Goal: Task Accomplishment & Management: Complete application form

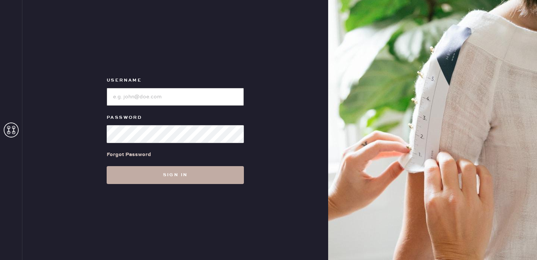
type input "reformationportland"
click at [161, 182] on button "Sign in" at bounding box center [175, 175] width 137 height 18
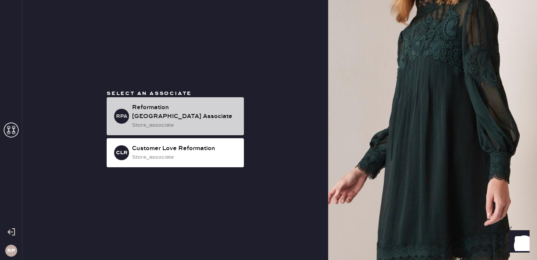
click at [167, 121] on div "store_associate" at bounding box center [185, 125] width 106 height 8
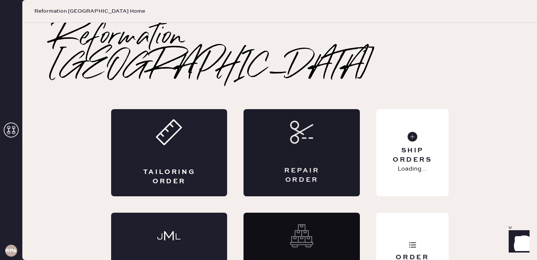
click at [286, 136] on div "Repair Order" at bounding box center [302, 152] width 116 height 87
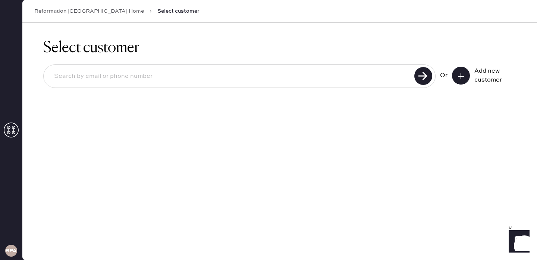
click at [462, 77] on icon at bounding box center [460, 76] width 7 height 7
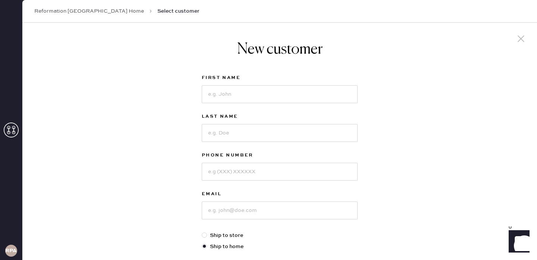
click at [78, 16] on div "Reformation [GEOGRAPHIC_DATA] Home Select customer" at bounding box center [279, 11] width 515 height 23
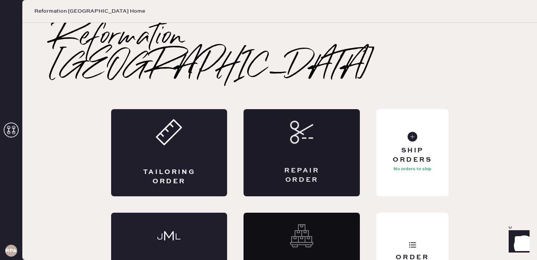
click at [298, 119] on div "Repair Order" at bounding box center [302, 152] width 116 height 87
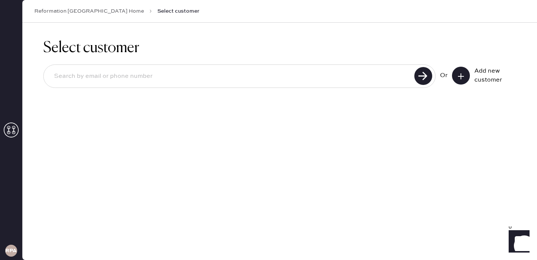
click at [223, 68] on input at bounding box center [230, 76] width 364 height 17
type input "[PERSON_NAME][EMAIL_ADDRESS][DOMAIN_NAME]"
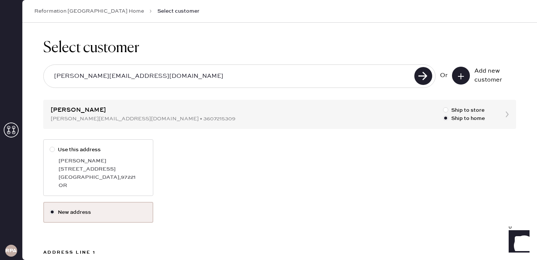
click at [117, 167] on div "[STREET_ADDRESS]" at bounding box center [103, 169] width 88 height 8
click at [50, 146] on input "Use this address" at bounding box center [50, 146] width 0 height 0
radio input "true"
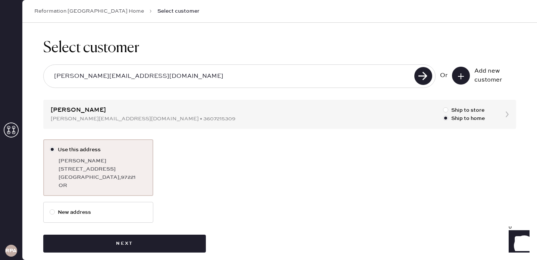
click at [104, 209] on label "New address" at bounding box center [98, 213] width 97 height 8
click at [50, 209] on input "New address" at bounding box center [50, 209] width 0 height 0
radio input "true"
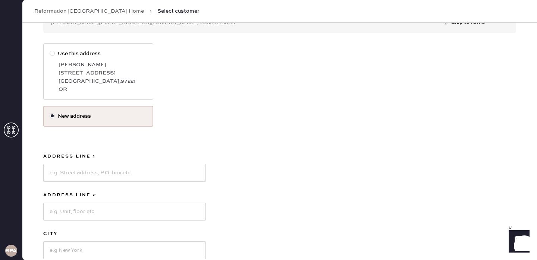
scroll to position [102, 0]
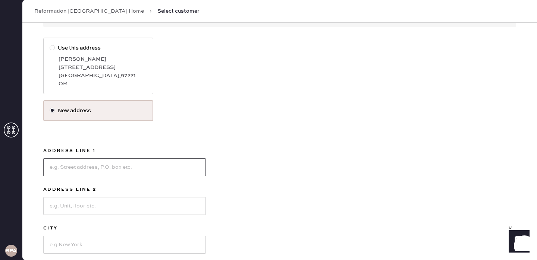
click at [105, 170] on input at bounding box center [124, 168] width 163 height 18
type input "[STREET_ADDRESS][PERSON_NAME]"
click at [81, 193] on label "Address Line 2" at bounding box center [124, 189] width 163 height 9
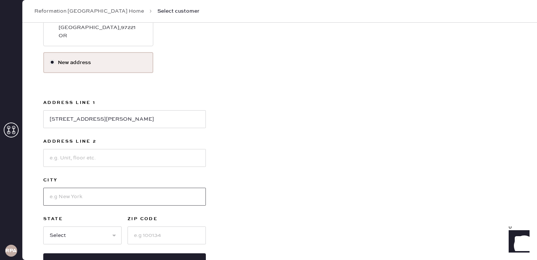
click at [85, 202] on input at bounding box center [124, 197] width 163 height 18
type input "o"
type input "[GEOGRAPHIC_DATA]"
click at [166, 235] on input at bounding box center [167, 236] width 78 height 18
type input "97229"
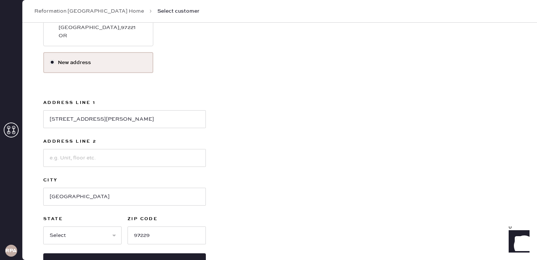
click at [247, 192] on div "Use this address [PERSON_NAME] [STREET_ADDRESS] OR New address Address Line [GE…" at bounding box center [279, 131] width 473 height 282
click at [103, 231] on select "Select AK AL AR AZ CA CO CT [GEOGRAPHIC_DATA] DE FL [GEOGRAPHIC_DATA] HI [GEOGR…" at bounding box center [82, 236] width 78 height 18
select select "OR"
click at [43, 227] on select "Select AK AL AR AZ CA CO CT [GEOGRAPHIC_DATA] DE FL [GEOGRAPHIC_DATA] HI [GEOGR…" at bounding box center [82, 236] width 78 height 18
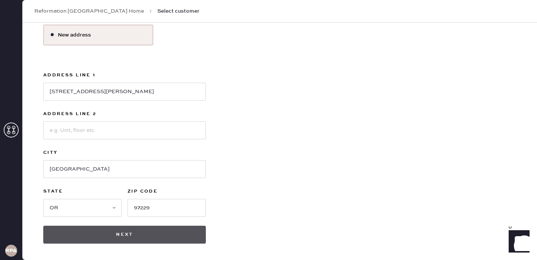
click at [154, 234] on button "Next" at bounding box center [124, 235] width 163 height 18
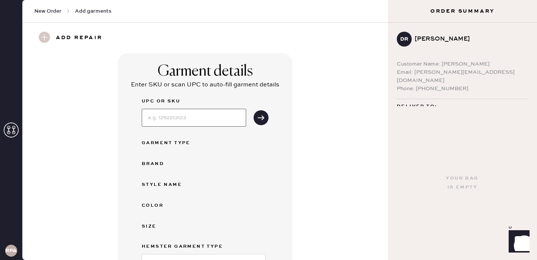
click at [202, 125] on input at bounding box center [194, 118] width 104 height 18
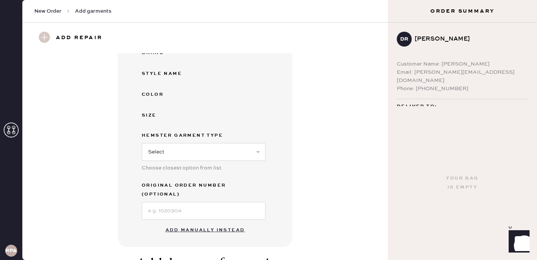
scroll to position [115, 0]
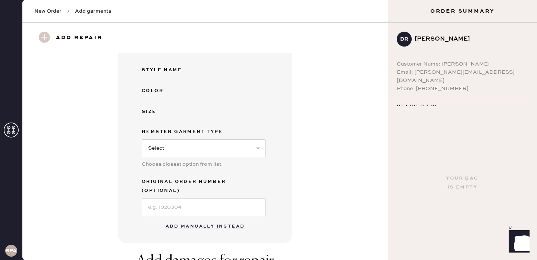
click at [204, 219] on button "Add manually instead" at bounding box center [205, 226] width 88 height 15
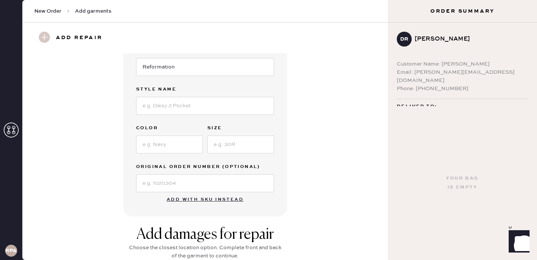
scroll to position [114, 0]
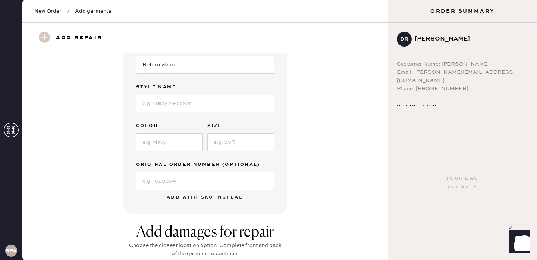
click at [193, 106] on input at bounding box center [205, 104] width 138 height 18
type input "[PERSON_NAME] Dress"
click at [178, 139] on input at bounding box center [169, 143] width 67 height 18
type input "Navy"
click at [239, 141] on input at bounding box center [240, 143] width 67 height 18
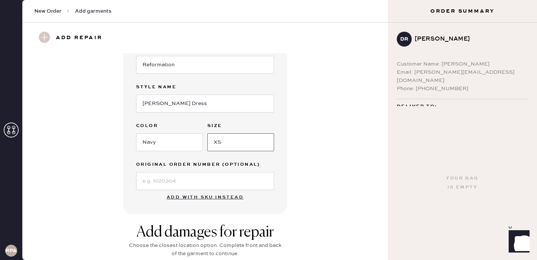
type input "XS"
click at [241, 181] on input at bounding box center [205, 181] width 138 height 18
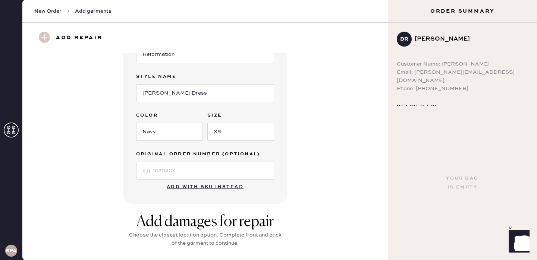
click at [316, 188] on div "Garment details Garment Type Select Basic Skirt Jeans Leggings Pants Shorts Bas…" at bounding box center [205, 66] width 339 height 275
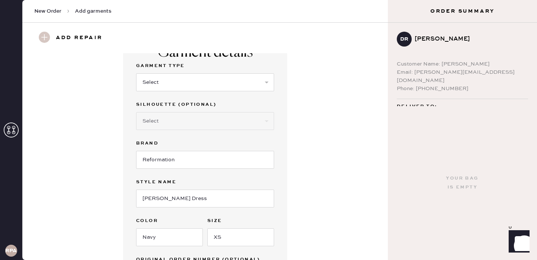
scroll to position [0, 0]
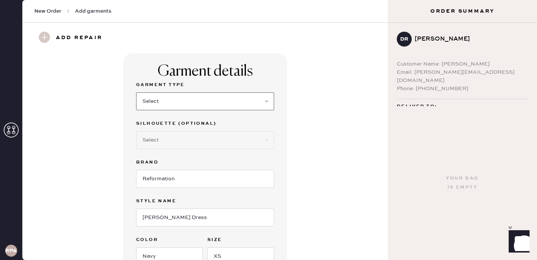
click at [251, 105] on select "Select Basic Skirt Jeans Leggings Pants Shorts Basic Sleeved Dress Basic Sleeve…" at bounding box center [205, 102] width 138 height 18
select select "6"
click at [136, 93] on select "Select Basic Skirt Jeans Leggings Pants Shorts Basic Sleeved Dress Basic Sleeve…" at bounding box center [205, 102] width 138 height 18
click at [229, 104] on select "Select Basic Skirt Jeans Leggings Pants Shorts Basic Sleeved Dress Basic Sleeve…" at bounding box center [205, 102] width 138 height 18
click at [136, 93] on select "Select Basic Skirt Jeans Leggings Pants Shorts Basic Sleeved Dress Basic Sleeve…" at bounding box center [205, 102] width 138 height 18
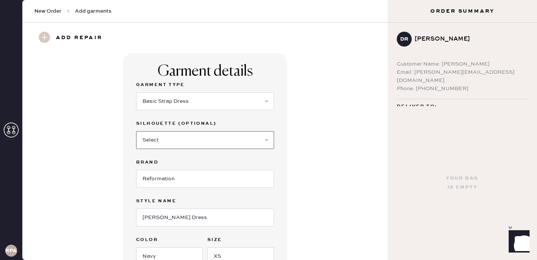
click at [225, 135] on select "Select Maxi Dress Midi Dress Mini Dress Other" at bounding box center [205, 140] width 138 height 18
select select "39"
click at [136, 131] on select "Select Maxi Dress Midi Dress Mini Dress Other" at bounding box center [205, 140] width 138 height 18
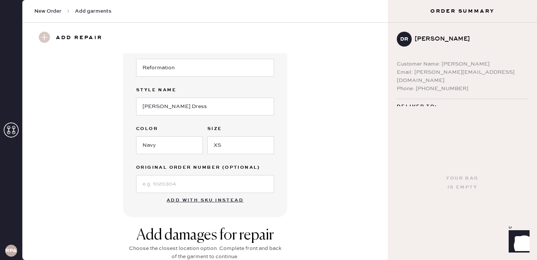
scroll to position [142, 0]
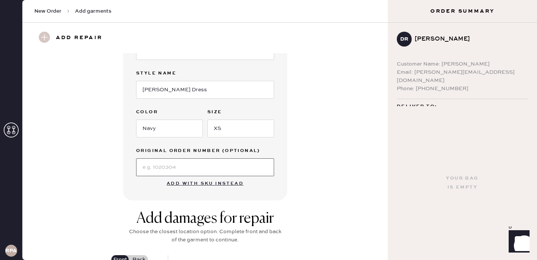
click at [211, 174] on input at bounding box center [205, 168] width 138 height 18
type input "S20387004"
click at [322, 158] on div "Garment details Garment Type Select Basic Skirt Jeans Leggings Pants Shorts Bas…" at bounding box center [205, 55] width 339 height 289
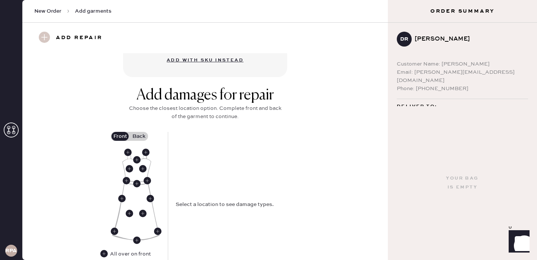
scroll to position [271, 0]
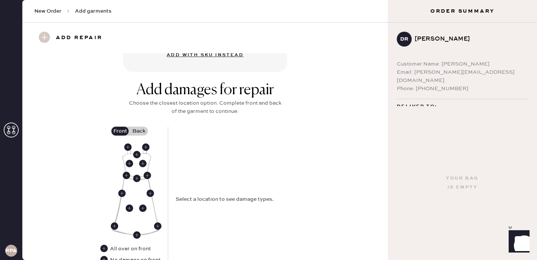
click at [139, 133] on label "Back" at bounding box center [138, 131] width 19 height 9
click at [139, 131] on input "Back" at bounding box center [139, 131] width 0 height 0
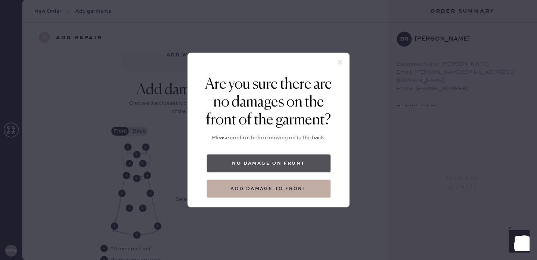
click at [293, 165] on button "No damage on front" at bounding box center [269, 164] width 124 height 18
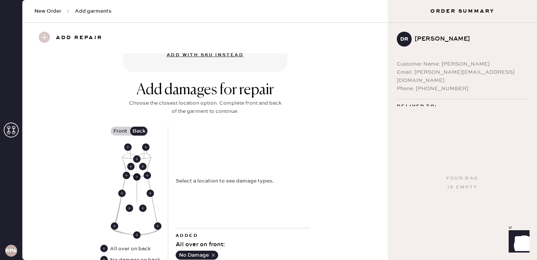
click at [137, 178] on use at bounding box center [136, 176] width 7 height 7
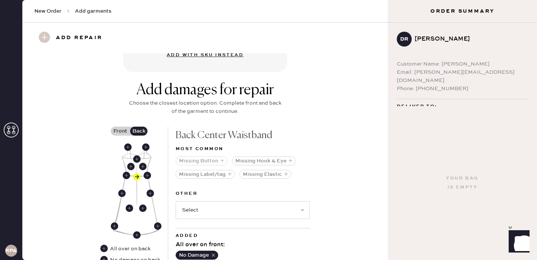
click at [219, 159] on button "Missing Button" at bounding box center [202, 161] width 52 height 9
click at [243, 213] on select "Select Broken / Ripped Hem Broken Beads Broken Belt Loop Broken Button Broken C…" at bounding box center [243, 210] width 134 height 18
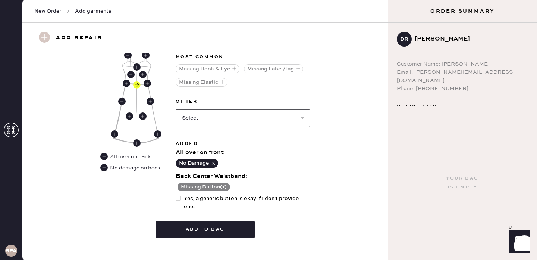
scroll to position [364, 0]
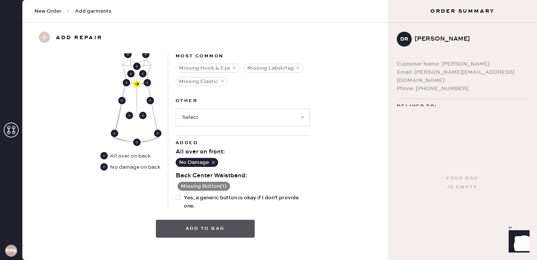
click at [231, 231] on button "Add to bag" at bounding box center [205, 229] width 99 height 18
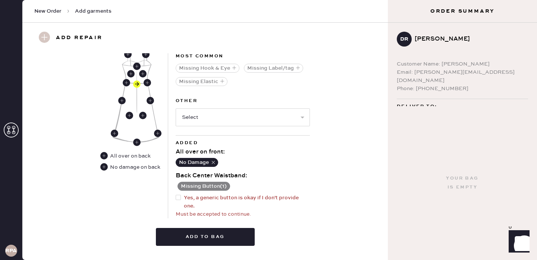
click at [204, 198] on span "Yes, a generic button is okay if I don't provide one." at bounding box center [247, 202] width 126 height 16
click at [176, 194] on input "Yes, a generic button is okay if I don't provide one." at bounding box center [176, 194] width 0 height 0
checkbox input "true"
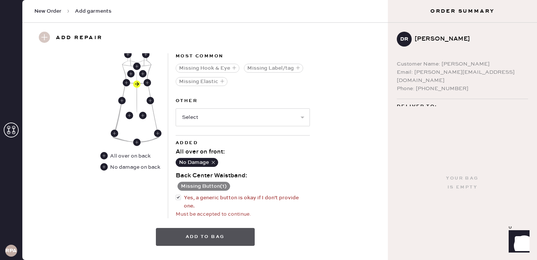
click at [221, 235] on button "Add to bag" at bounding box center [205, 237] width 99 height 18
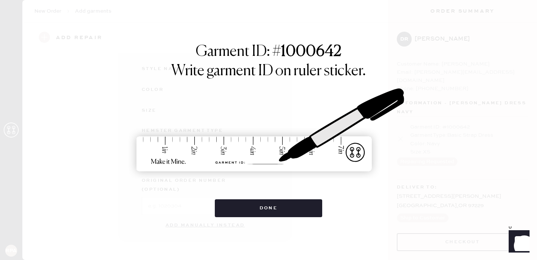
scroll to position [107, 0]
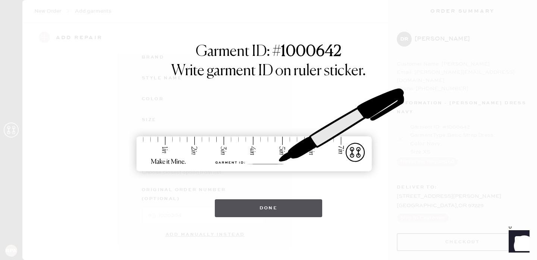
click at [238, 210] on button "Done" at bounding box center [269, 209] width 108 height 18
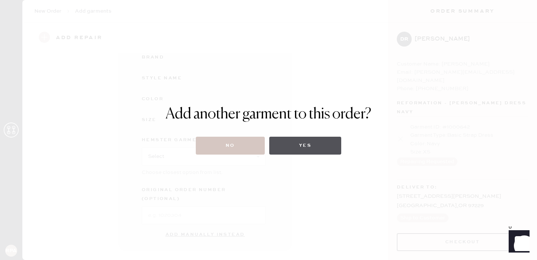
click at [304, 142] on button "Yes" at bounding box center [305, 146] width 72 height 18
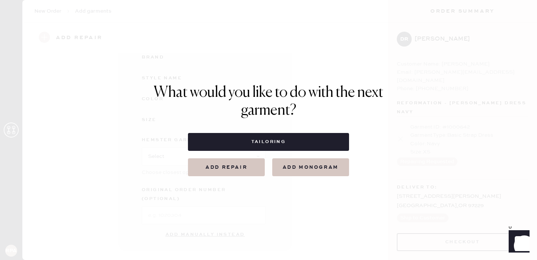
click at [239, 166] on button "Add repair" at bounding box center [226, 168] width 77 height 18
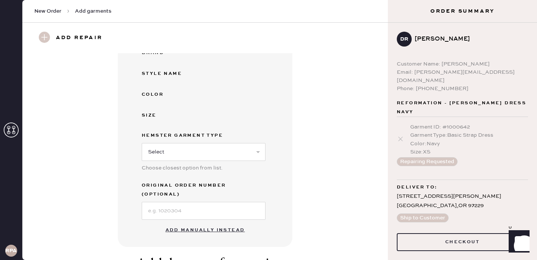
scroll to position [153, 0]
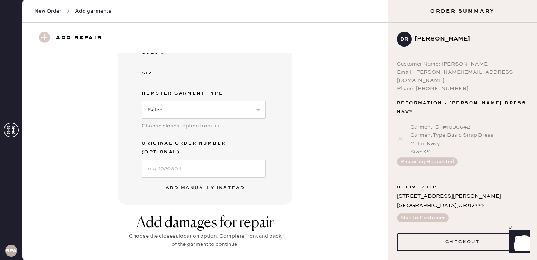
click at [221, 181] on button "Add manually instead" at bounding box center [205, 188] width 88 height 15
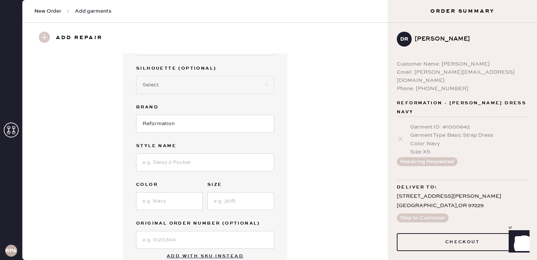
scroll to position [0, 0]
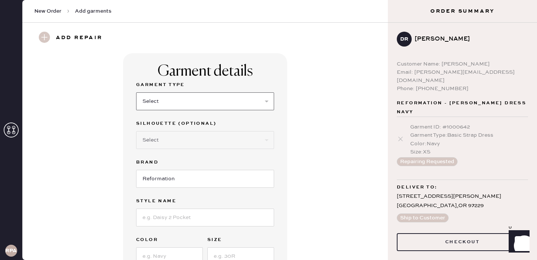
click at [216, 103] on select "Select Basic Skirt Jeans Leggings Pants Shorts Basic Sleeved Dress Basic Sleeve…" at bounding box center [205, 102] width 138 height 18
select select "7"
click at [136, 93] on select "Select Basic Skirt Jeans Leggings Pants Shorts Basic Sleeved Dress Basic Sleeve…" at bounding box center [205, 102] width 138 height 18
click at [198, 137] on select "Select Maxi Dress Midi Dress Mini Dress Other" at bounding box center [205, 140] width 138 height 18
select select "31"
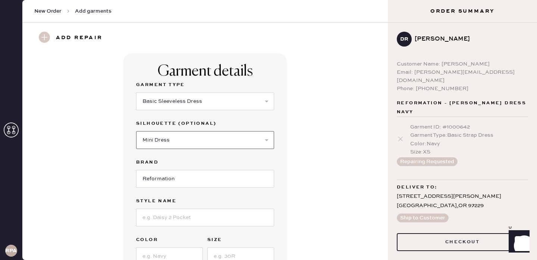
click at [136, 131] on select "Select Maxi Dress Midi Dress Mini Dress Other" at bounding box center [205, 140] width 138 height 18
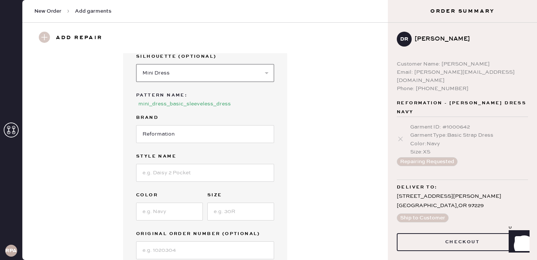
scroll to position [68, 0]
click at [185, 169] on input at bounding box center [205, 173] width 138 height 18
click at [190, 176] on input at bounding box center [205, 173] width 138 height 18
type input "Sora Linen Dress"
click at [181, 215] on input at bounding box center [169, 212] width 67 height 18
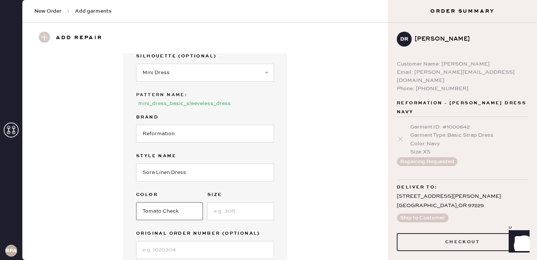
type input "Tomato Check"
click at [249, 207] on input at bounding box center [240, 212] width 67 height 18
type input "2"
click at [214, 235] on label "Original Order Number (Optional)" at bounding box center [205, 233] width 138 height 9
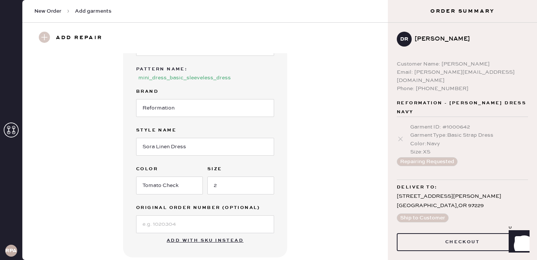
scroll to position [94, 0]
click at [218, 222] on input at bounding box center [205, 223] width 138 height 18
type input "N/A"
click at [302, 212] on div "Garment details Garment Type Select Basic Skirt Jeans Leggings Pants Shorts Bas…" at bounding box center [205, 108] width 339 height 298
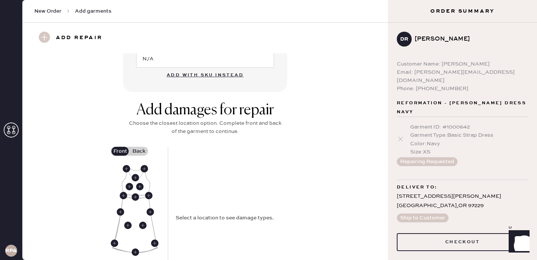
scroll to position [261, 0]
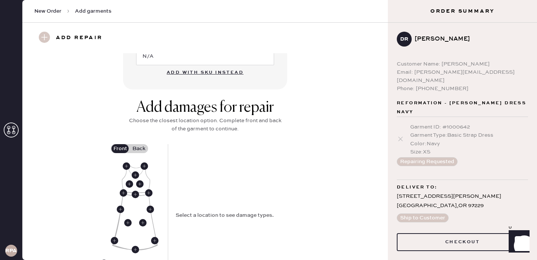
click at [140, 151] on label "Back" at bounding box center [138, 148] width 19 height 9
click at [139, 149] on input "Back" at bounding box center [139, 149] width 0 height 0
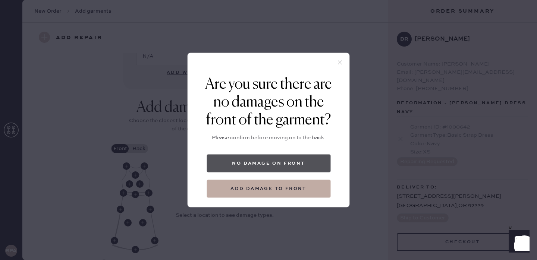
click at [315, 167] on button "No damage on front" at bounding box center [269, 164] width 124 height 18
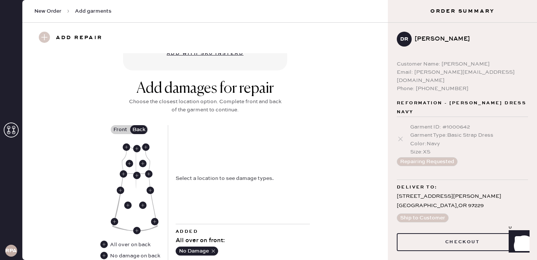
scroll to position [281, 0]
click at [129, 165] on use at bounding box center [129, 163] width 7 height 7
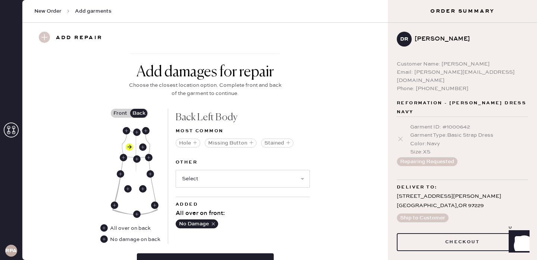
scroll to position [301, 0]
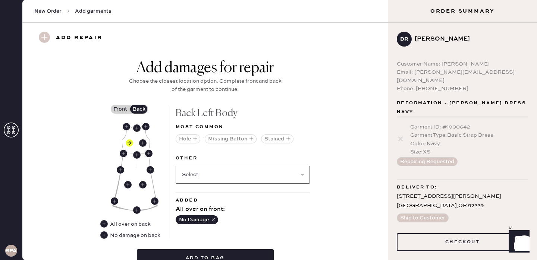
click at [262, 175] on select "Select Broken / Ripped Hem Broken Beads Broken Belt Loop Broken Button Broken C…" at bounding box center [243, 175] width 134 height 18
select select "1606"
click at [176, 166] on select "Select Broken / Ripped Hem Broken Beads Broken Belt Loop Broken Button Broken C…" at bounding box center [243, 175] width 134 height 18
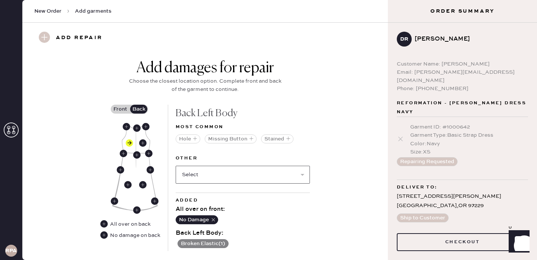
click at [221, 178] on select "Select Broken / Ripped Hem Broken Beads Broken Belt Loop Broken Button Broken C…" at bounding box center [243, 175] width 134 height 18
select select "1605"
click at [176, 166] on select "Select Broken / Ripped Hem Broken Beads Broken Belt Loop Broken Button Broken C…" at bounding box center [243, 175] width 134 height 18
select select
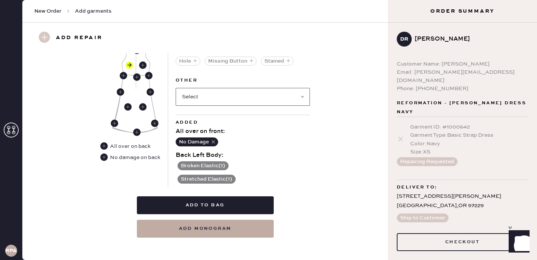
scroll to position [382, 0]
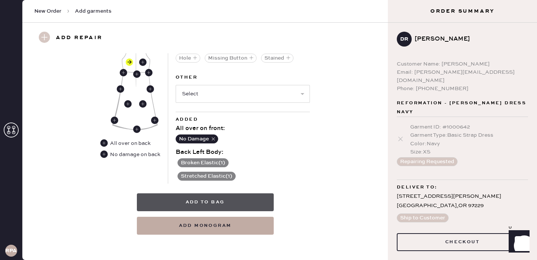
click at [258, 202] on button "Add to bag" at bounding box center [205, 203] width 137 height 18
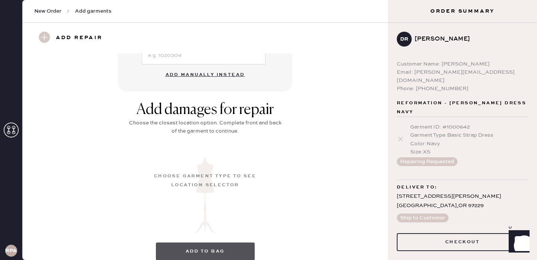
scroll to position [107, 0]
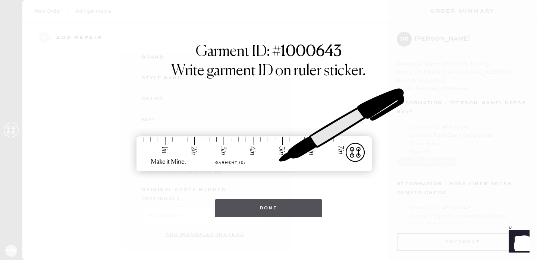
click at [300, 207] on button "Done" at bounding box center [269, 209] width 108 height 18
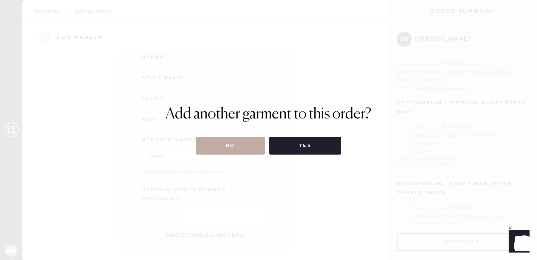
click at [251, 147] on button "No" at bounding box center [230, 146] width 69 height 18
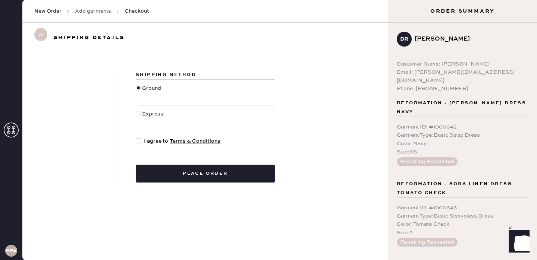
click at [154, 143] on span "I agree to Terms & Conditions" at bounding box center [182, 141] width 76 height 8
click at [136, 138] on input "I agree to Terms & Conditions" at bounding box center [136, 137] width 0 height 0
checkbox input "true"
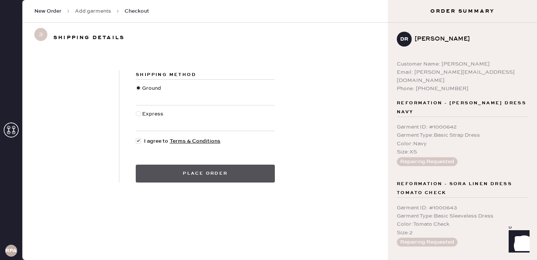
click at [187, 176] on button "Place order" at bounding box center [205, 174] width 139 height 18
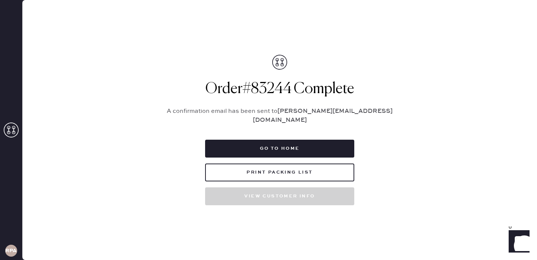
click at [364, 149] on div "Order # 83244 Complete A confirmation email has been sent to [PERSON_NAME][EMAI…" at bounding box center [280, 130] width 242 height 151
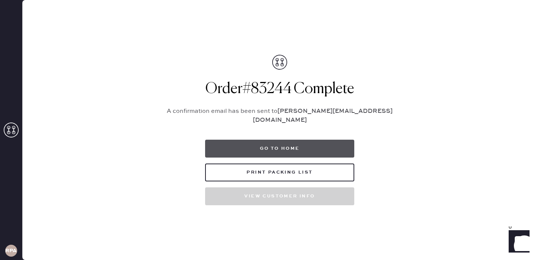
click at [303, 147] on button "Go to home" at bounding box center [279, 149] width 149 height 18
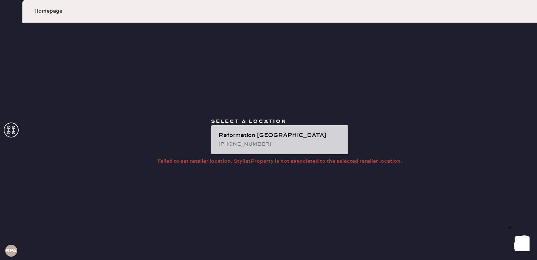
click at [256, 140] on div "Reformation [GEOGRAPHIC_DATA]" at bounding box center [281, 135] width 124 height 9
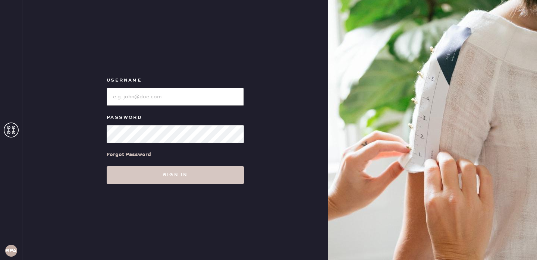
type input "reformationportland"
click at [175, 200] on div "Username Password Forgot Password Sign in" at bounding box center [175, 130] width 306 height 260
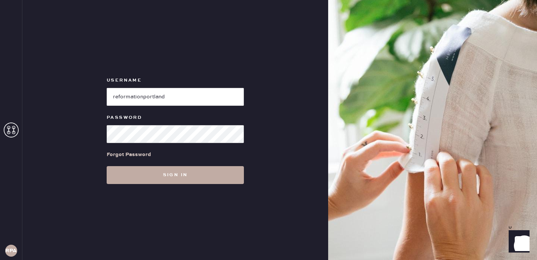
click at [176, 183] on button "Sign in" at bounding box center [175, 175] width 137 height 18
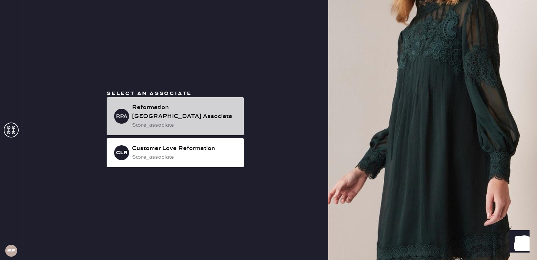
click at [167, 111] on div "Reformation [GEOGRAPHIC_DATA] Associate" at bounding box center [185, 112] width 106 height 18
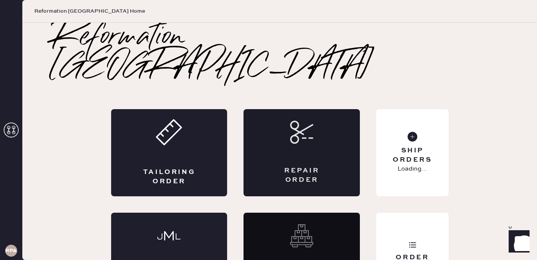
click at [299, 166] on div "Repair Order" at bounding box center [301, 175] width 57 height 19
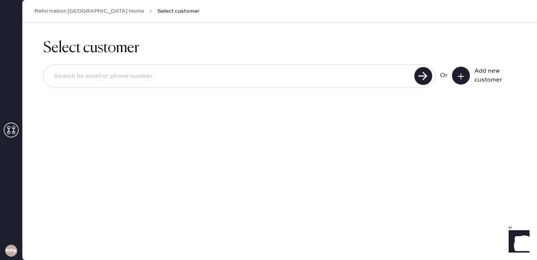
click at [395, 80] on input at bounding box center [230, 76] width 364 height 17
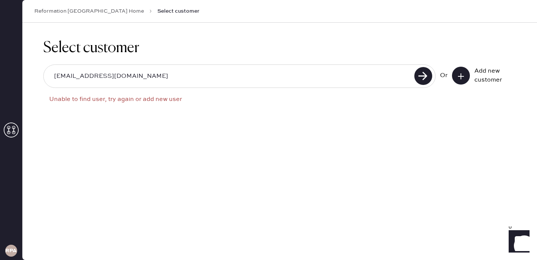
click at [388, 78] on input "samanthagulsby@gmail.com" at bounding box center [230, 76] width 364 height 17
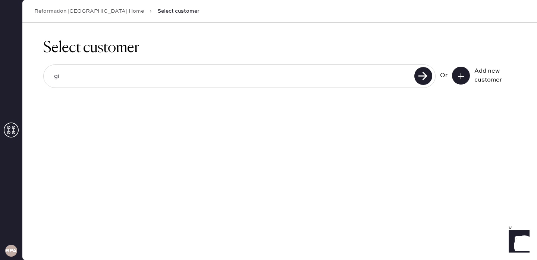
type input "gianna.vance@thereformation.us"
click at [419, 79] on use at bounding box center [423, 76] width 18 height 18
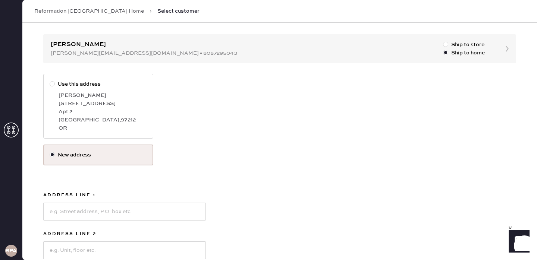
click at [120, 103] on div "1804 NE 14th Ave." at bounding box center [103, 104] width 88 height 8
click at [50, 81] on input "Use this address" at bounding box center [50, 80] width 0 height 0
radio input "true"
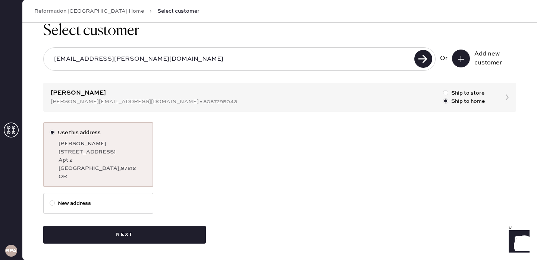
scroll to position [17, 0]
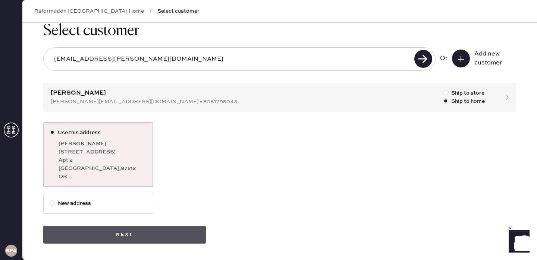
click at [142, 228] on button "Next" at bounding box center [124, 235] width 163 height 18
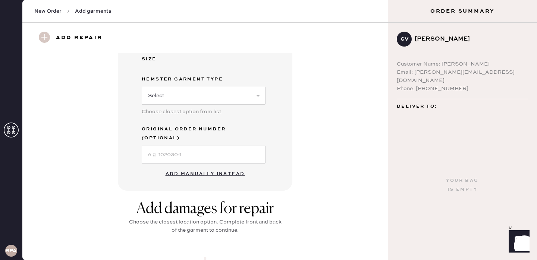
scroll to position [168, 0]
click at [237, 166] on button "Add manually instead" at bounding box center [205, 173] width 88 height 15
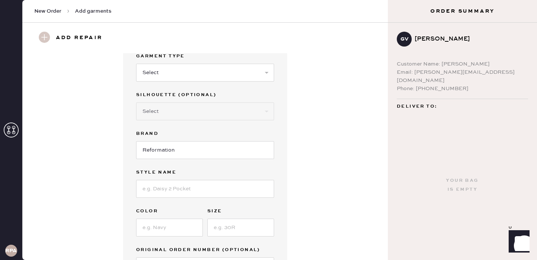
scroll to position [28, 0]
click at [223, 87] on div "Garment Type Select Basic Skirt Jeans Leggings Pants Shorts Basic Sleeved Dress…" at bounding box center [205, 71] width 138 height 39
click at [226, 80] on select "Select Basic Skirt Jeans Leggings Pants Shorts Basic Sleeved Dress Basic Sleeve…" at bounding box center [205, 73] width 138 height 18
click at [58, 10] on span "New Order" at bounding box center [47, 10] width 27 height 7
click at [90, 12] on span "Add garments" at bounding box center [93, 10] width 37 height 7
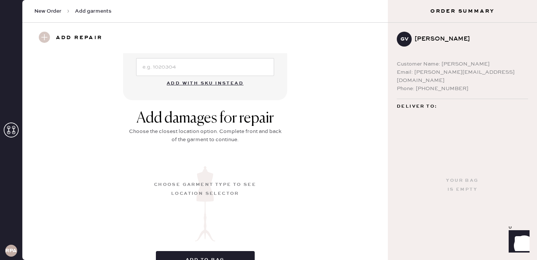
scroll to position [188, 0]
